Goal: Information Seeking & Learning: Find specific fact

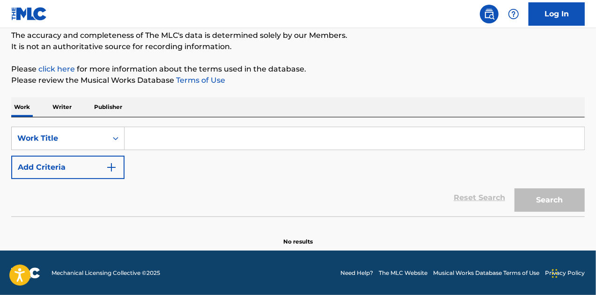
drag, startPoint x: 196, startPoint y: 134, endPoint x: 208, endPoint y: 149, distance: 19.3
click at [196, 134] on input "Search Form" at bounding box center [355, 138] width 460 height 22
paste input "BETTER OF TWO EVILS"
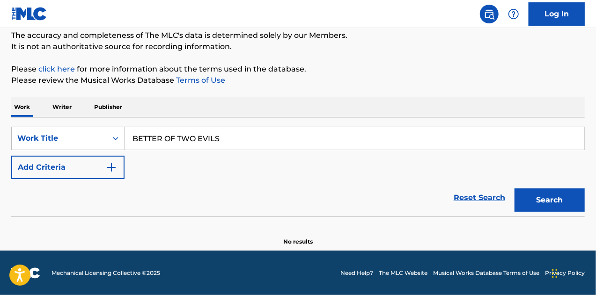
type input "BETTER OF TWO EVILS"
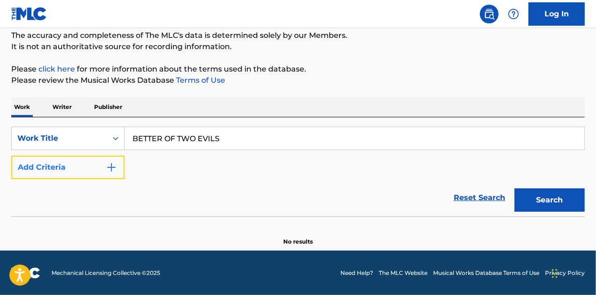
click at [90, 173] on button "Add Criteria" at bounding box center [67, 167] width 113 height 23
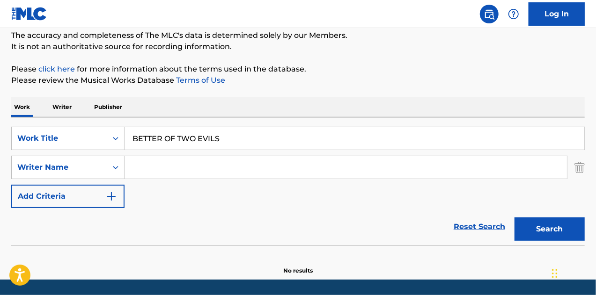
click at [163, 167] on input "Search Form" at bounding box center [346, 167] width 442 height 22
paste input "CHRISTOPHER BROWN"
type input "CHRISTOPHER BROWN"
click at [515, 218] on button "Search" at bounding box center [550, 229] width 70 height 23
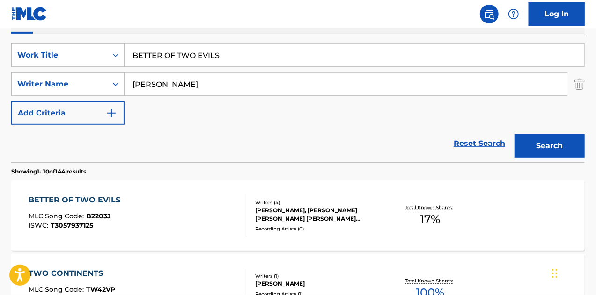
scroll to position [222, 0]
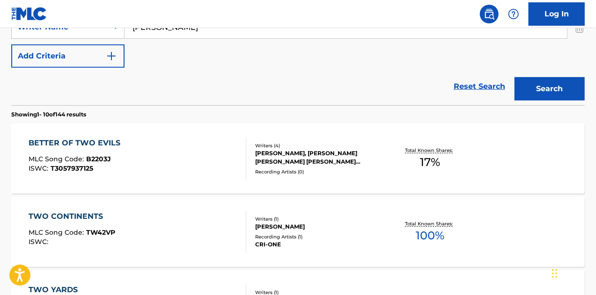
click at [89, 151] on div "BETTER OF TWO EVILS MLC Song Code : B2203J ISWC : T3057937125" at bounding box center [77, 159] width 96 height 42
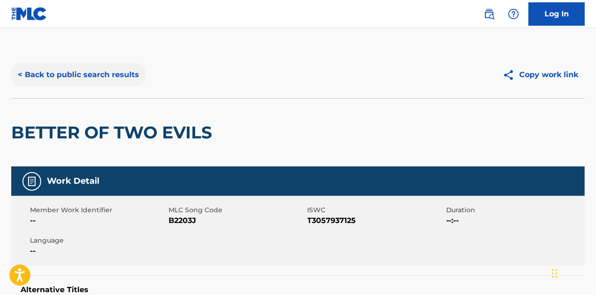
click at [74, 66] on button "< Back to public search results" at bounding box center [78, 74] width 134 height 23
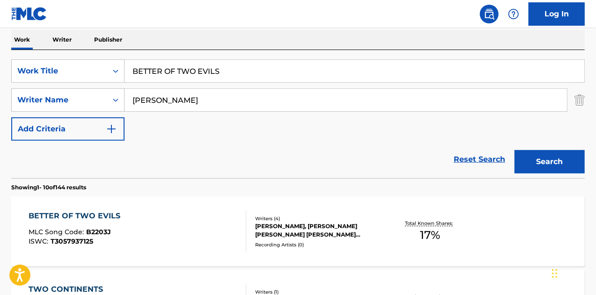
scroll to position [41, 0]
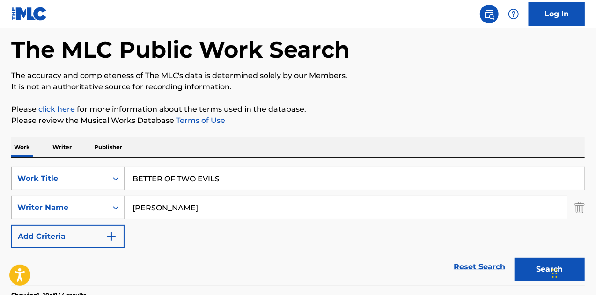
click at [101, 180] on div "SearchWithCriteriac7b8a6a4-98ee-4043-a0a1-b119261d6fff Work Title BETTER OF TWO…" at bounding box center [298, 178] width 574 height 23
paste input "LEED LIKE ME"
type input "BLEED LIKE ME"
click at [515, 258] on button "Search" at bounding box center [550, 269] width 70 height 23
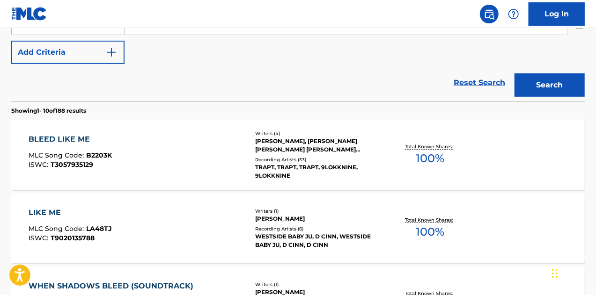
scroll to position [235, 0]
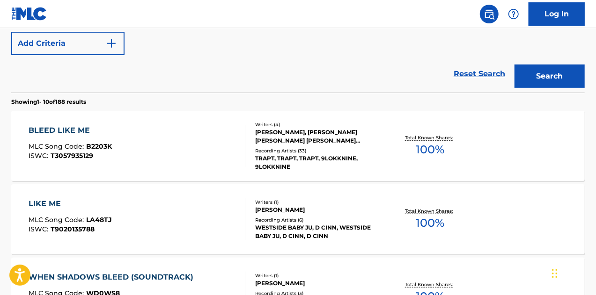
drag, startPoint x: 49, startPoint y: 129, endPoint x: 187, endPoint y: 94, distance: 142.8
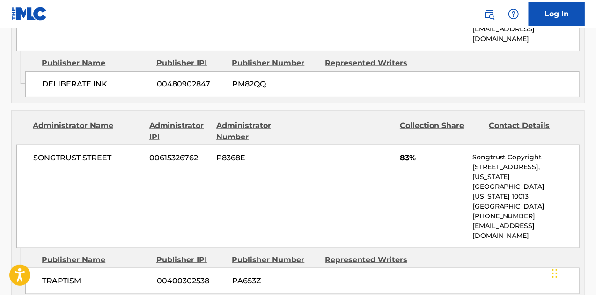
scroll to position [655, 0]
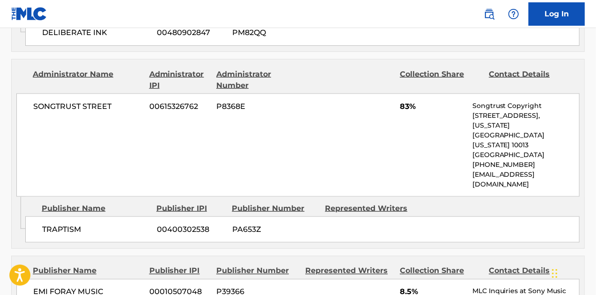
click at [66, 224] on span "TRAPTISM" at bounding box center [95, 229] width 107 height 11
click at [62, 102] on div "SONGTRUST STREET 00615326762 P8368E 83% Songtrust Copyright [STREET_ADDRESS][US…" at bounding box center [297, 145] width 563 height 103
drag, startPoint x: 49, startPoint y: 96, endPoint x: 125, endPoint y: 94, distance: 76.3
click at [125, 94] on div "SONGTRUST STREET 00615326762 P8368E 83% Songtrust Copyright [STREET_ADDRESS][US…" at bounding box center [297, 145] width 563 height 103
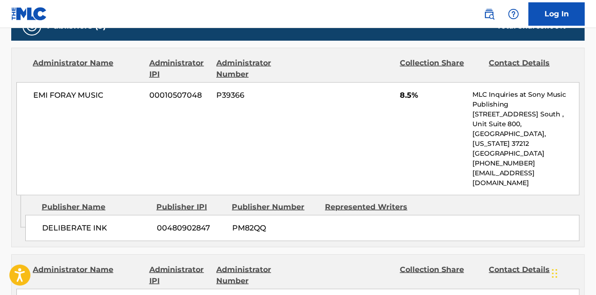
scroll to position [562, 0]
